Goal: Information Seeking & Learning: Learn about a topic

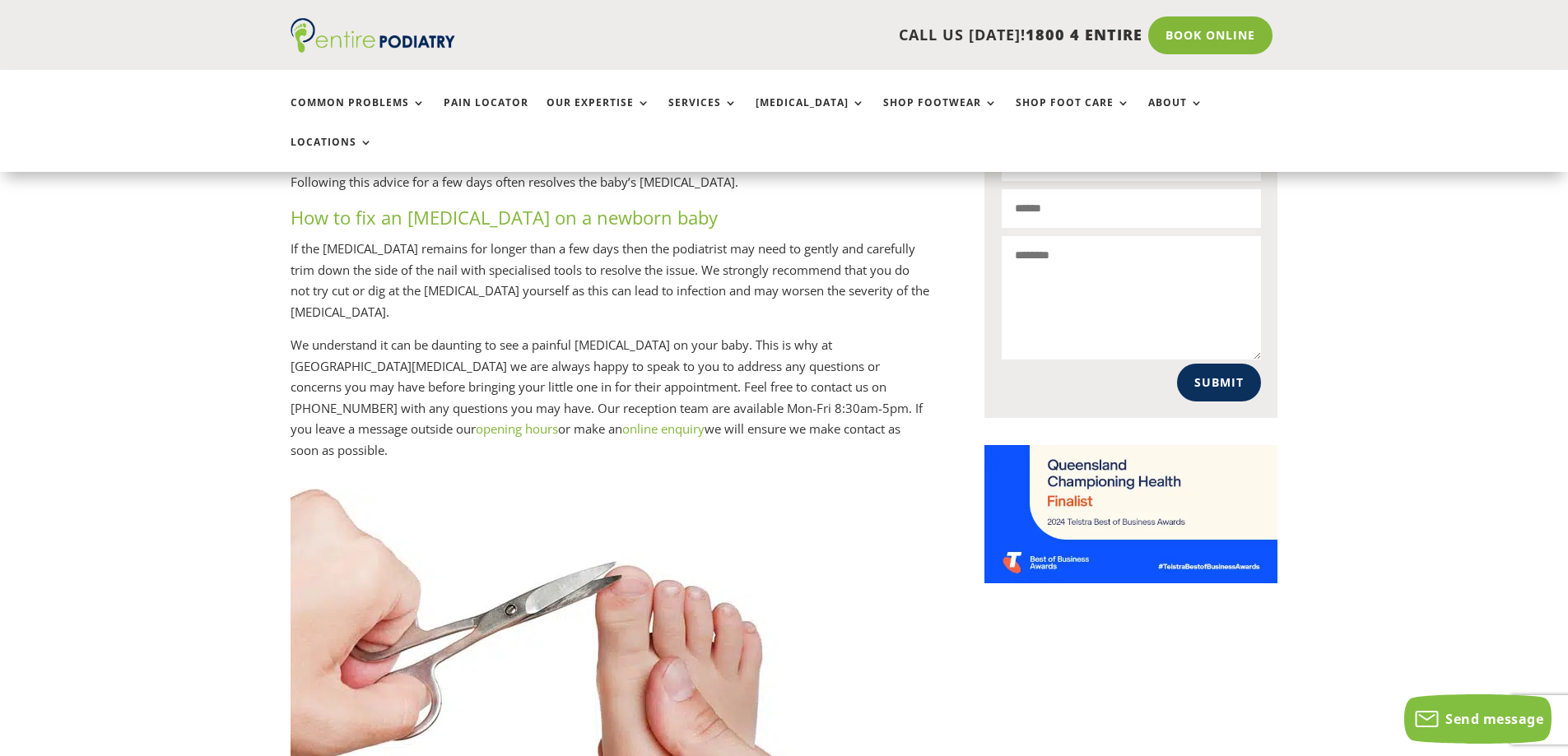
scroll to position [1119, 0]
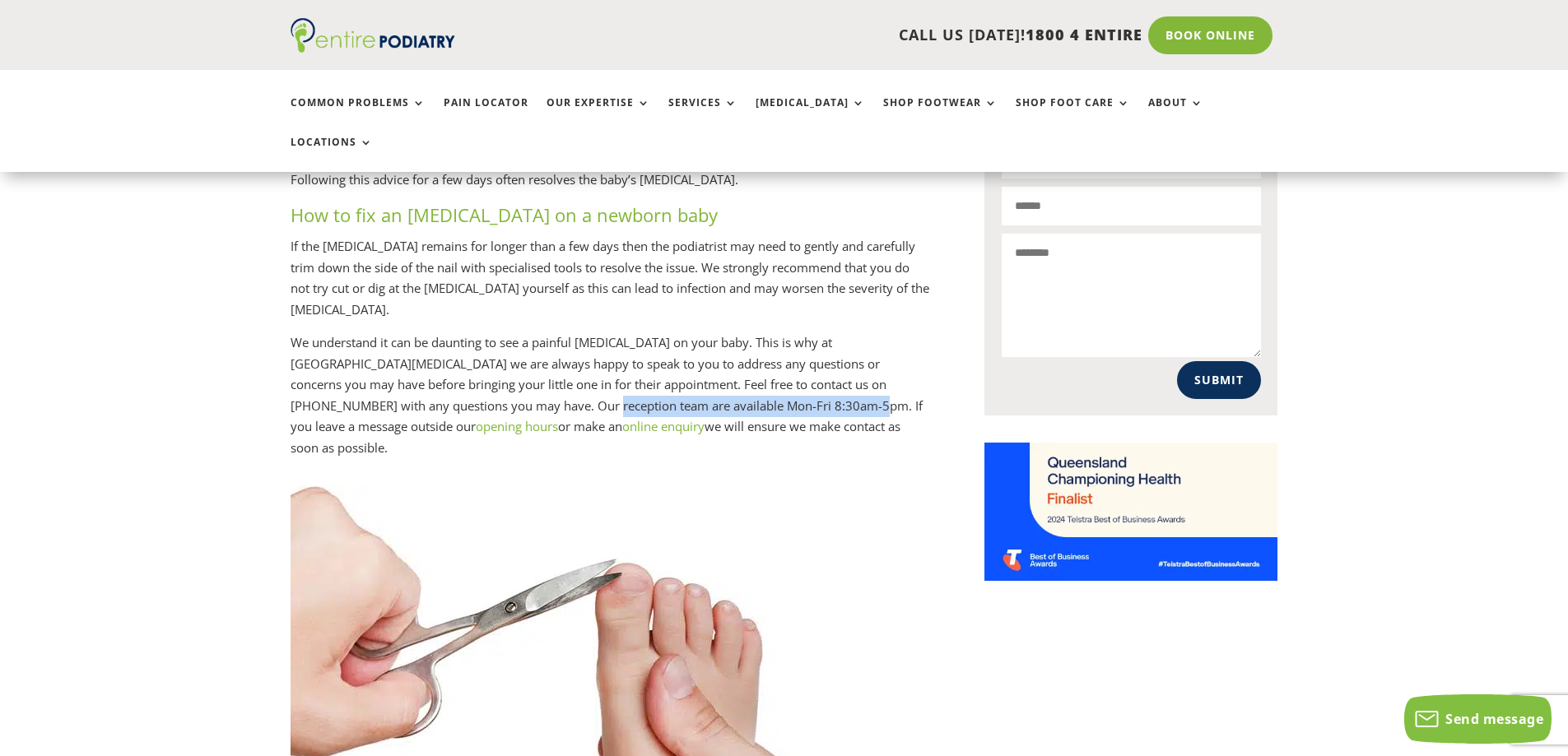
drag, startPoint x: 539, startPoint y: 396, endPoint x: 782, endPoint y: 398, distance: 243.0
click at [742, 394] on p "We understand it can be daunting to see a painful [MEDICAL_DATA] on your baby. …" at bounding box center [611, 395] width 641 height 126
click at [777, 418] on p "We understand it can be daunting to see a painful [MEDICAL_DATA] on your baby. …" at bounding box center [611, 395] width 641 height 126
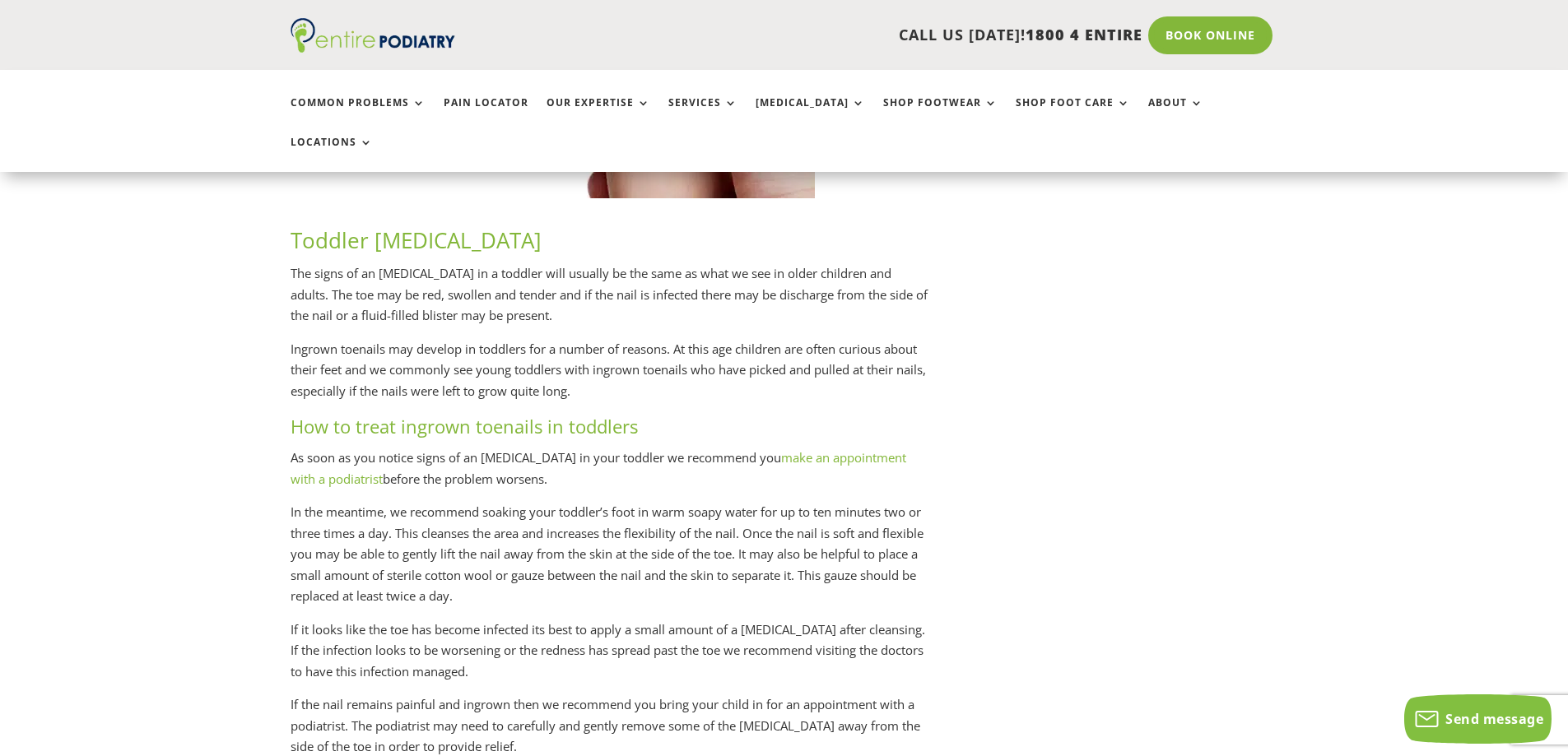
scroll to position [1778, 0]
drag, startPoint x: 289, startPoint y: 231, endPoint x: 940, endPoint y: 275, distance: 652.5
click at [782, 336] on p "Ingrown toenails may develop in toddlers for a number of reasons. At this age c…" at bounding box center [611, 374] width 641 height 76
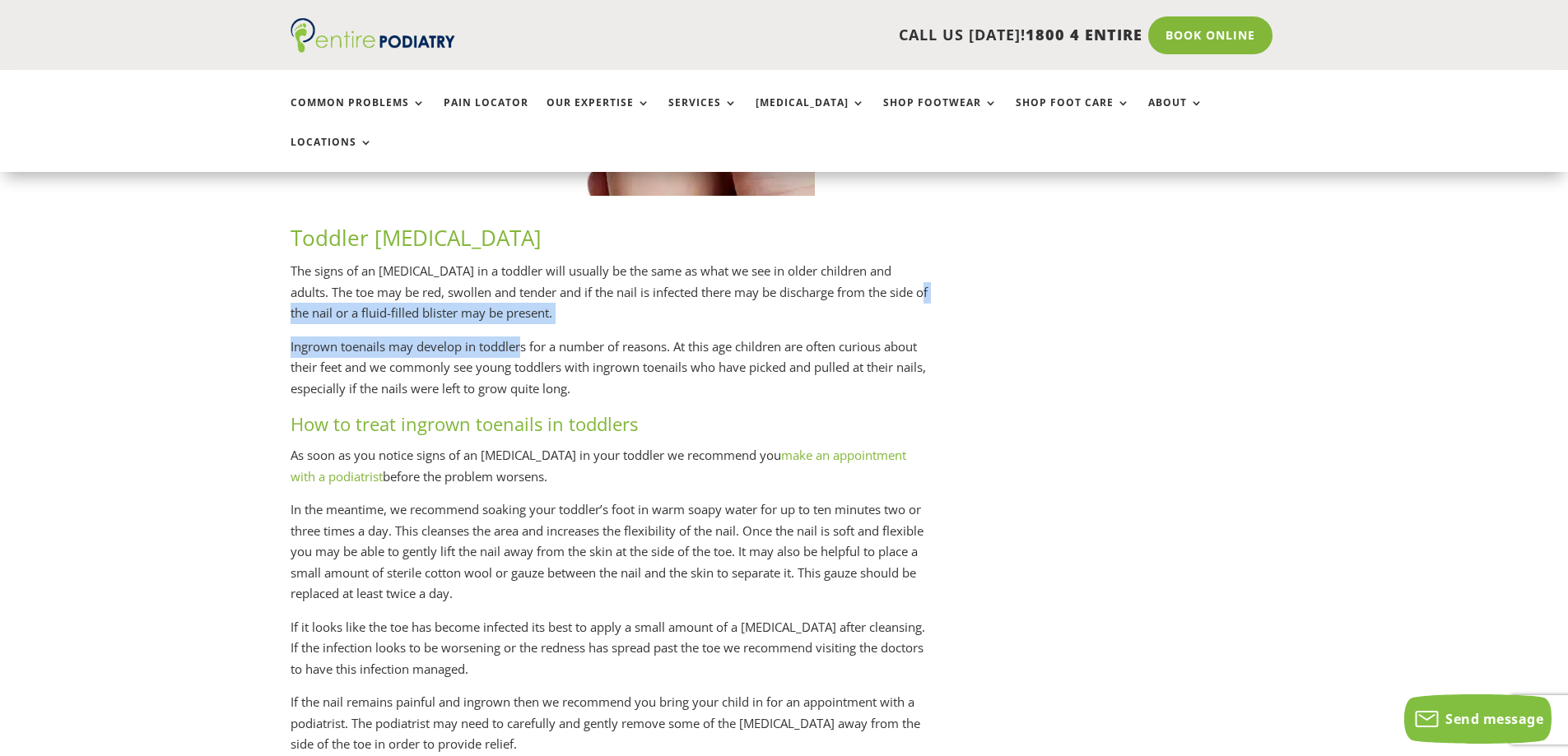
drag, startPoint x: 360, startPoint y: 311, endPoint x: 519, endPoint y: 317, distance: 159.1
click at [522, 355] on p "Ingrown toenails may develop in toddlers for a number of reasons. At this age c…" at bounding box center [611, 374] width 641 height 76
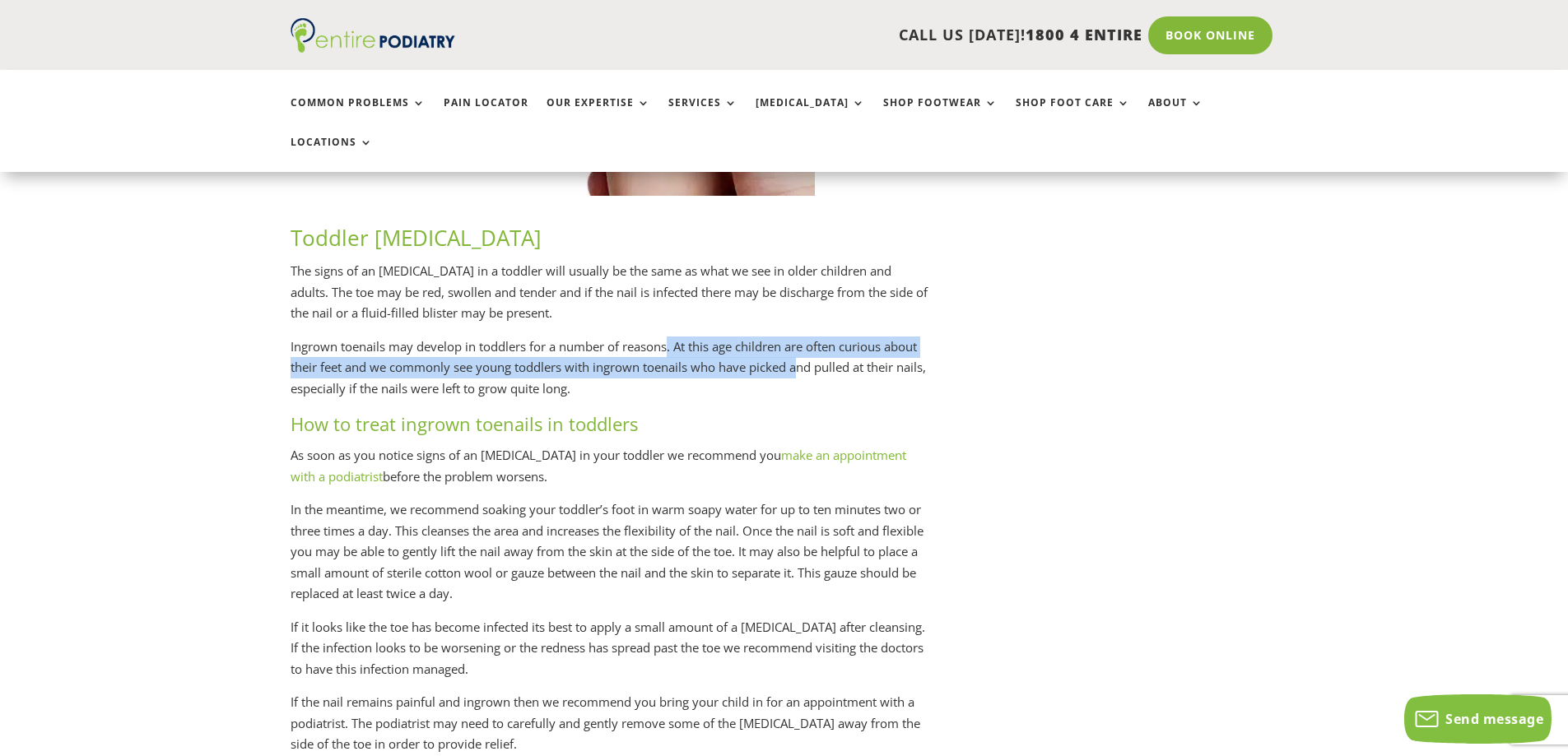
drag, startPoint x: 671, startPoint y: 308, endPoint x: 800, endPoint y: 334, distance: 131.6
click at [800, 336] on p "Ingrown toenails may develop in toddlers for a number of reasons. At this age c…" at bounding box center [611, 374] width 641 height 76
click at [801, 336] on p "Ingrown toenails may develop in toddlers for a number of reasons. At this age c…" at bounding box center [611, 374] width 641 height 76
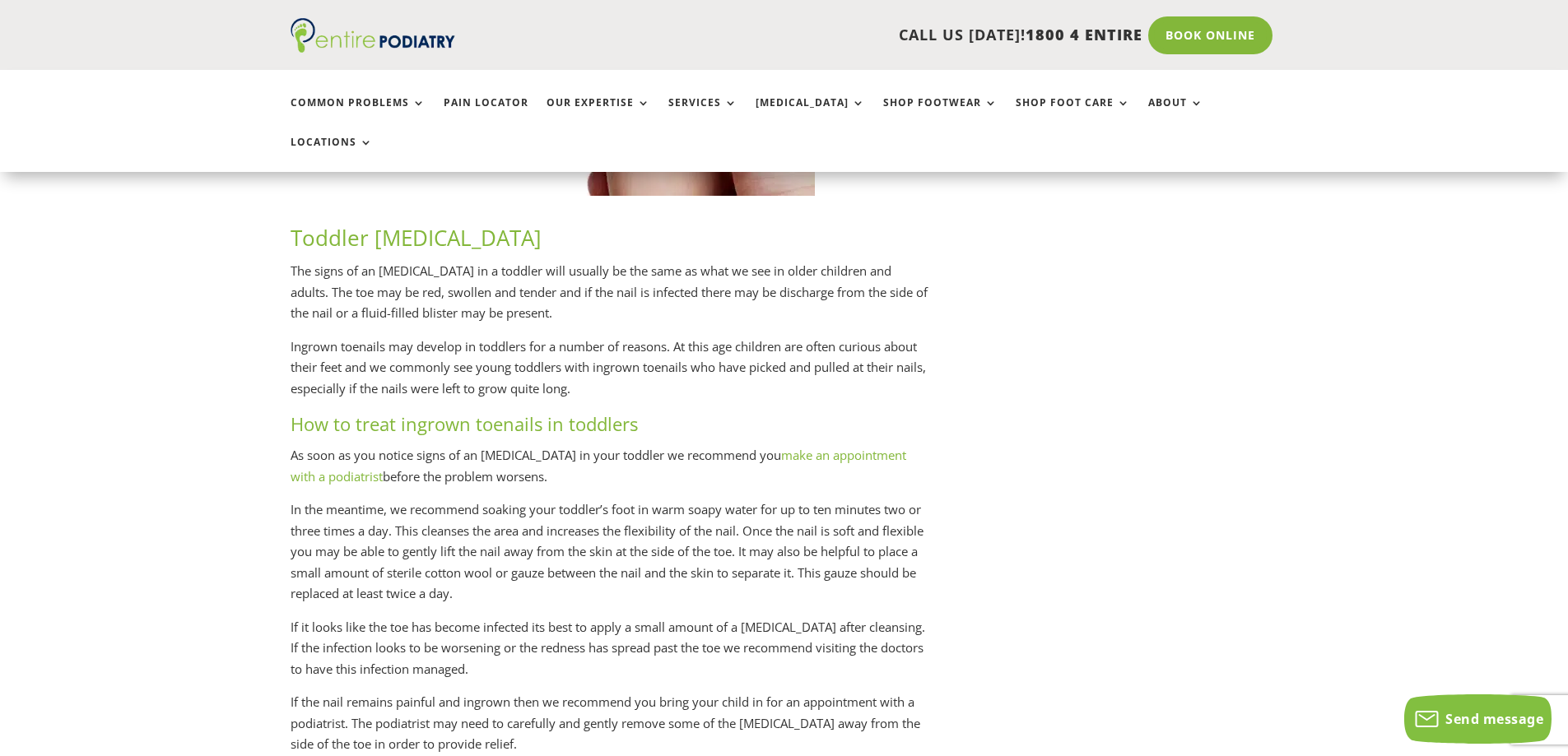
scroll to position [1843, 0]
